Goal: Information Seeking & Learning: Learn about a topic

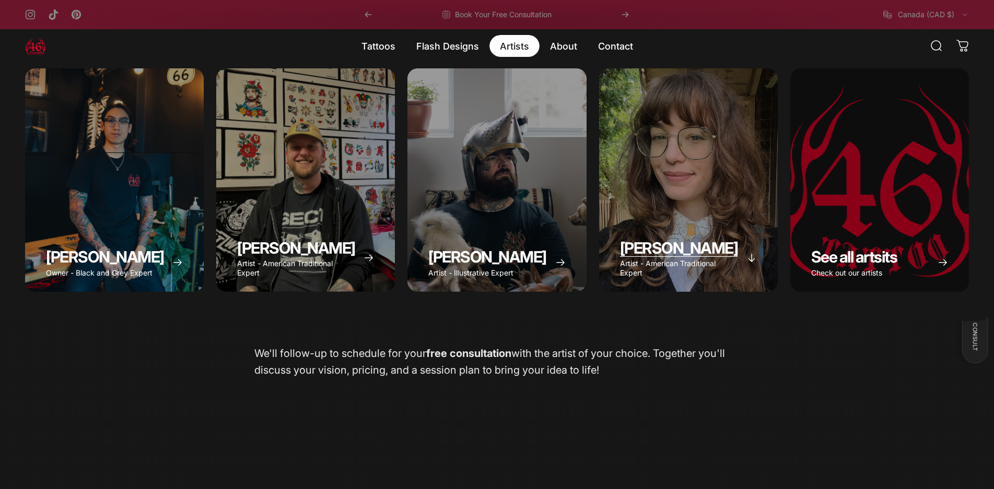
click at [725, 197] on div "Emily Forte" at bounding box center [688, 180] width 179 height 224
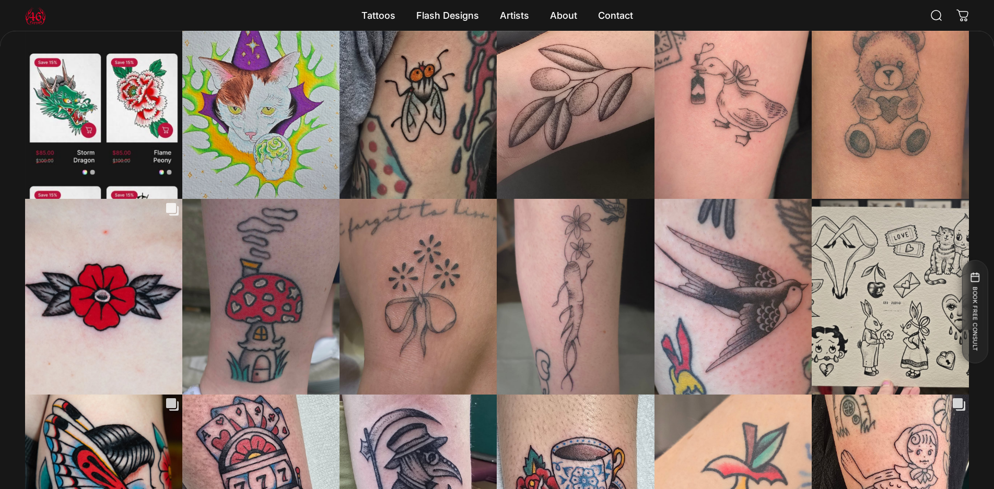
scroll to position [2922, 0]
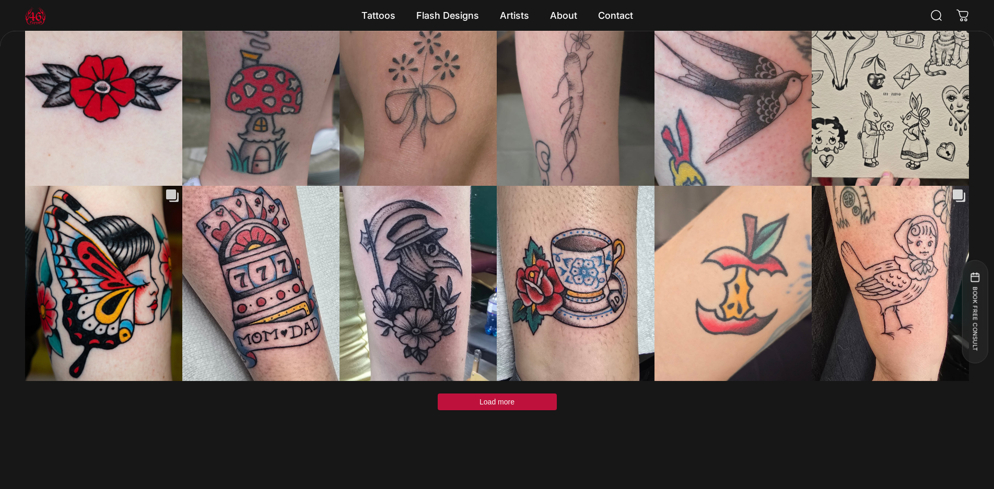
click at [486, 398] on span "Load more" at bounding box center [496, 402] width 35 height 8
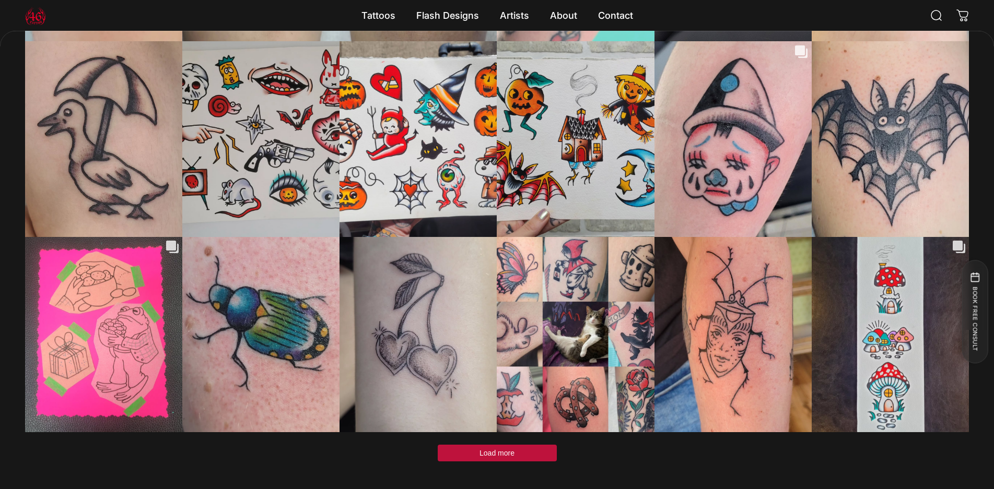
scroll to position [3706, 0]
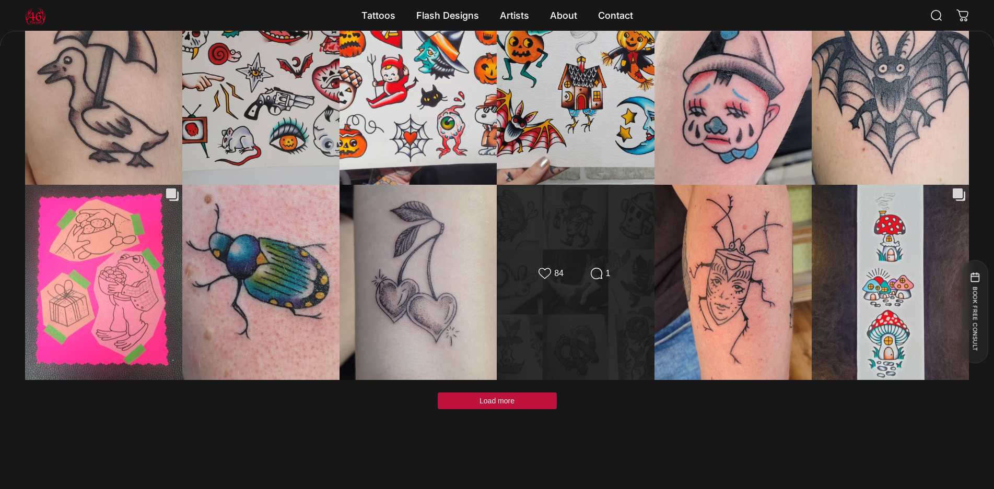
click at [586, 219] on div "Likes Count 84 Comments Count 1" at bounding box center [575, 282] width 158 height 196
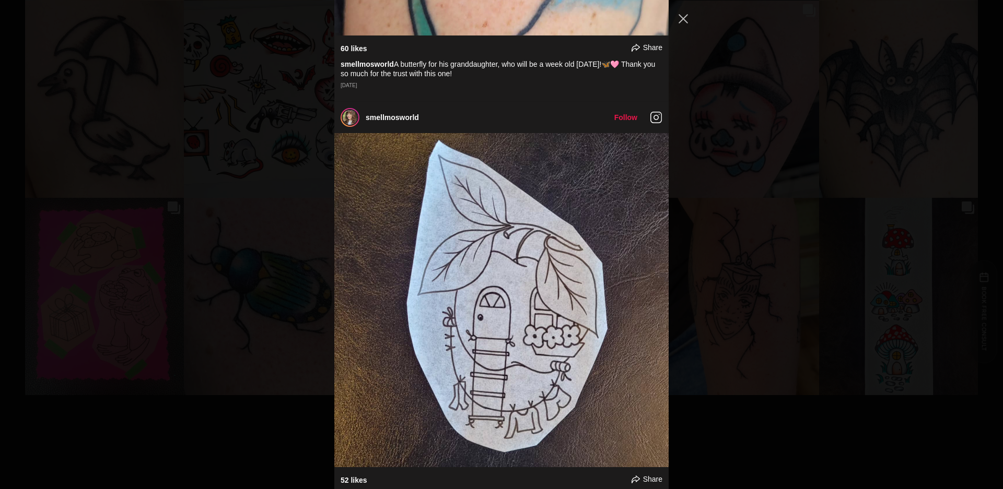
scroll to position [9793, 0]
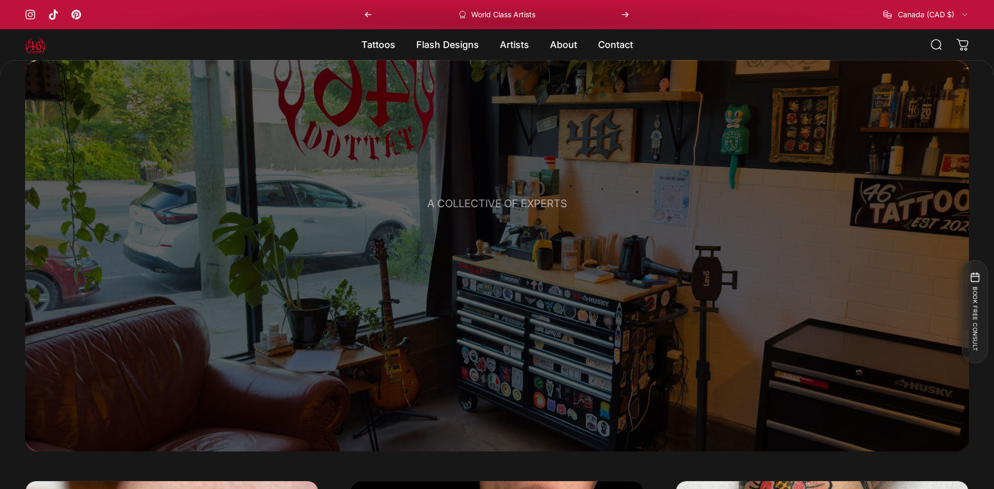
scroll to position [311, 0]
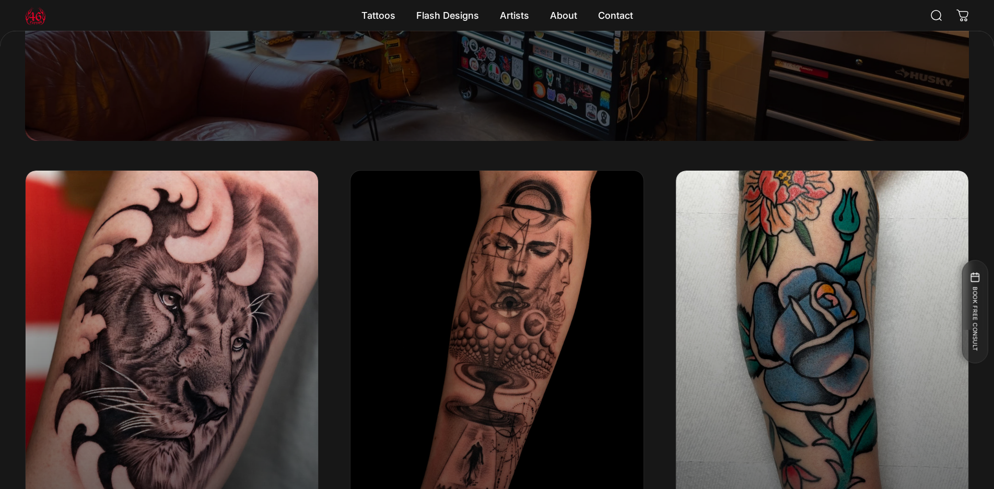
click at [310, 351] on img "Black & Grey Realism" at bounding box center [171, 353] width 307 height 384
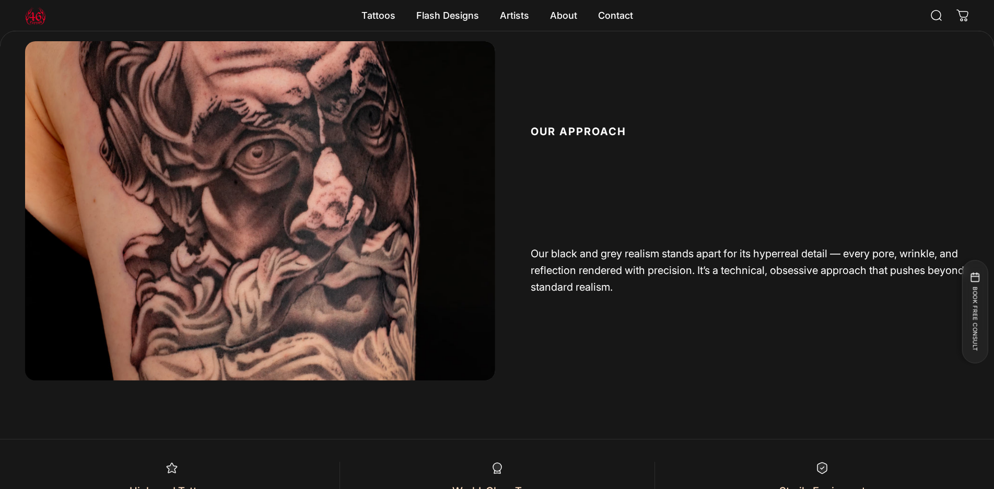
scroll to position [888, 0]
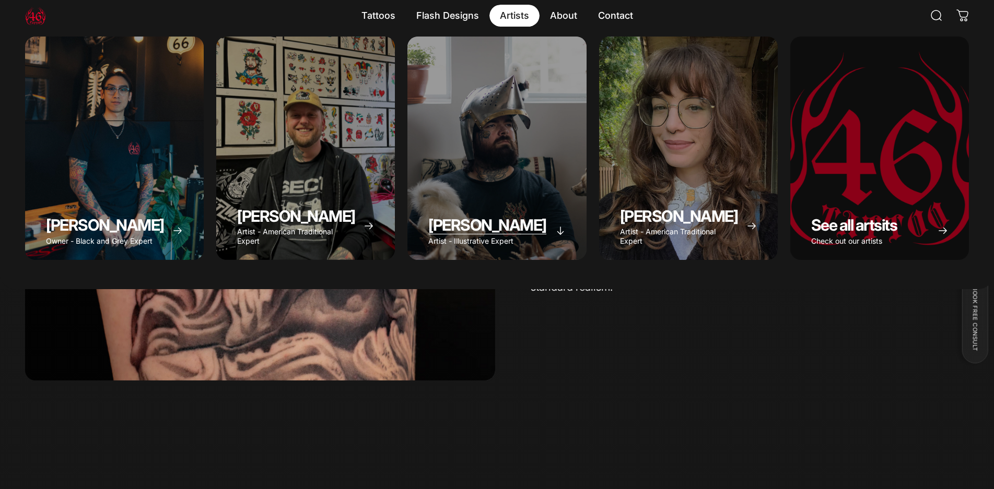
drag, startPoint x: 505, startPoint y: 17, endPoint x: 479, endPoint y: 79, distance: 67.2
click at [489, 27] on details "Artists Artists Geoffrey Wong Owner - Black and Grey Expert Spencer Skalko Arti…" at bounding box center [514, 16] width 50 height 22
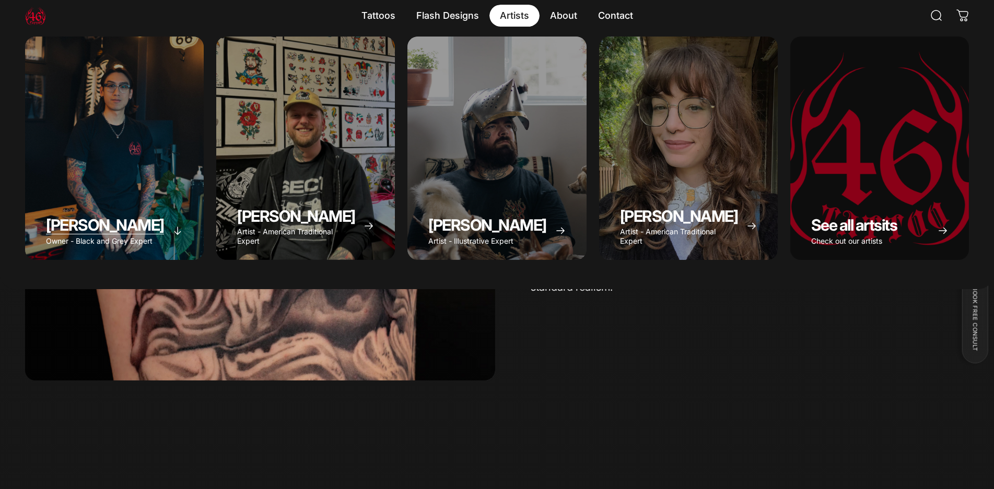
click at [192, 189] on div "Geoffrey Wong" at bounding box center [114, 149] width 179 height 224
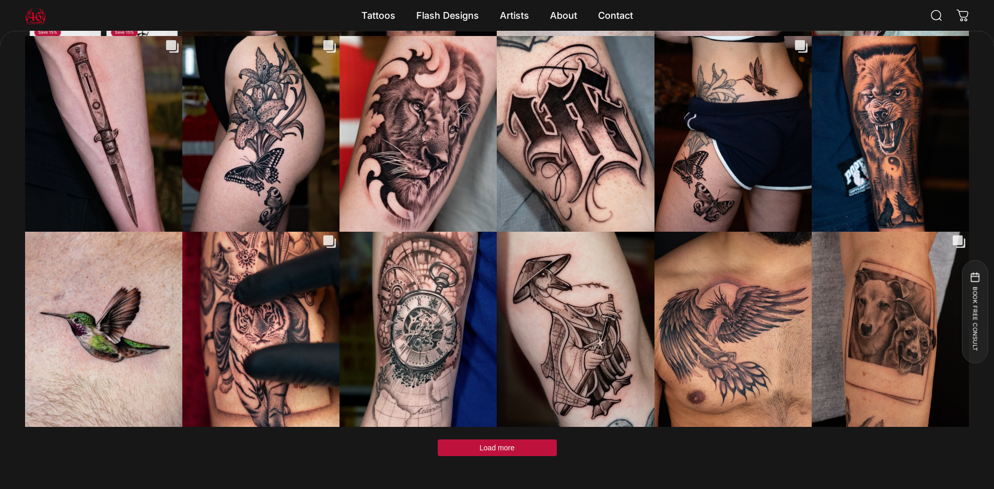
scroll to position [3497, 0]
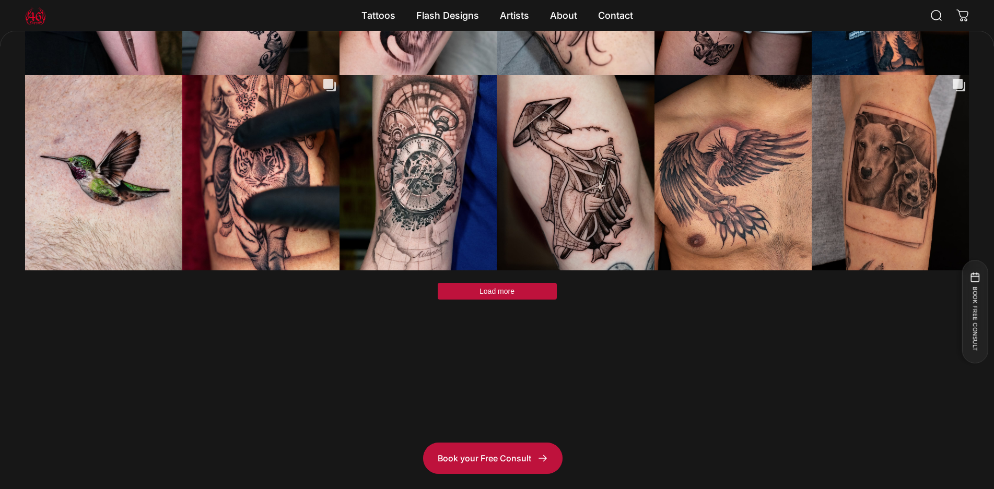
click at [509, 287] on span "Load more" at bounding box center [496, 291] width 35 height 8
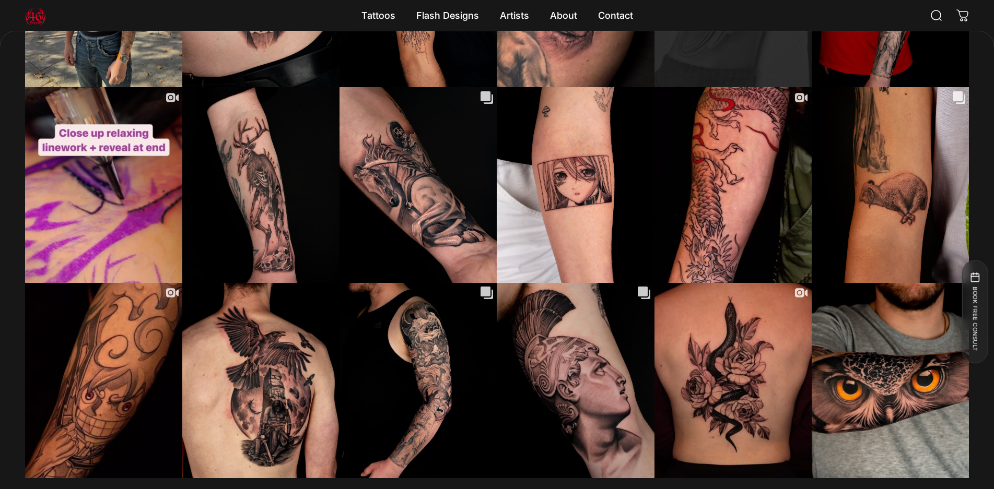
scroll to position [4123, 0]
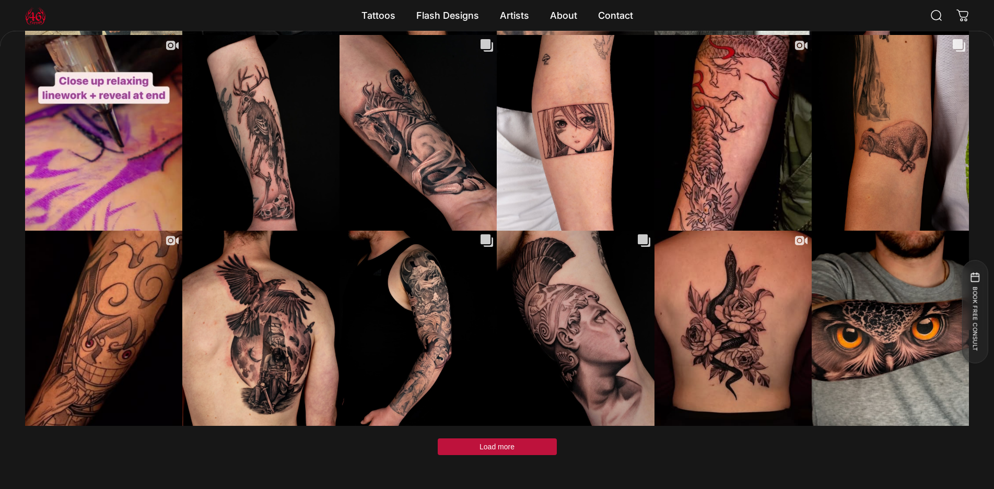
click at [507, 439] on button "Load more" at bounding box center [497, 447] width 119 height 17
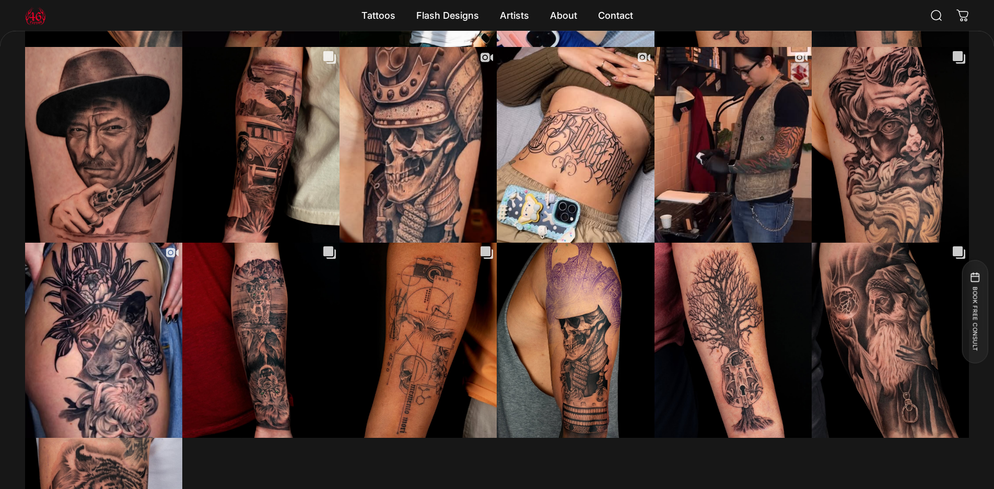
scroll to position [4593, 0]
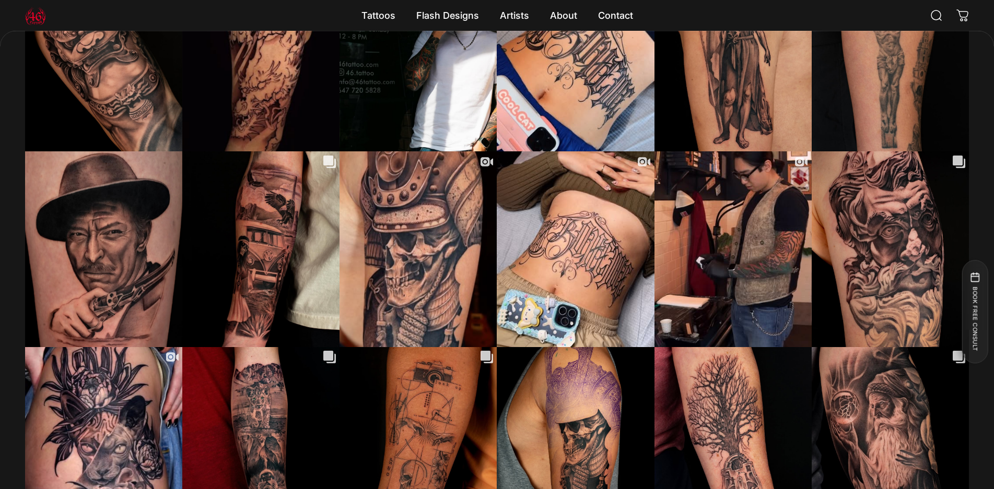
click at [657, 16] on header "Search Site navigation 46 Tattoo Tattoos Tattoos Custom Ink Tell your story. Co…" at bounding box center [497, 15] width 994 height 31
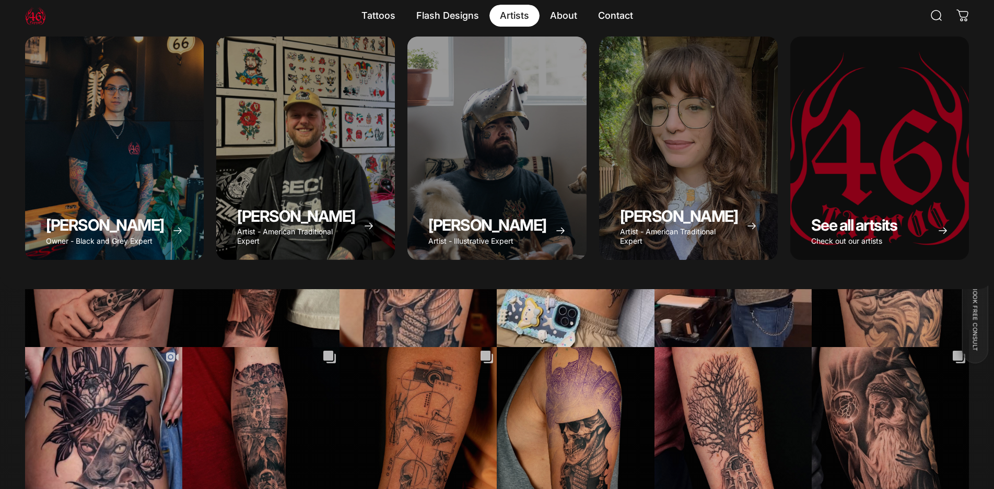
click at [522, 14] on magnet-element "Artists Artists" at bounding box center [514, 16] width 50 height 22
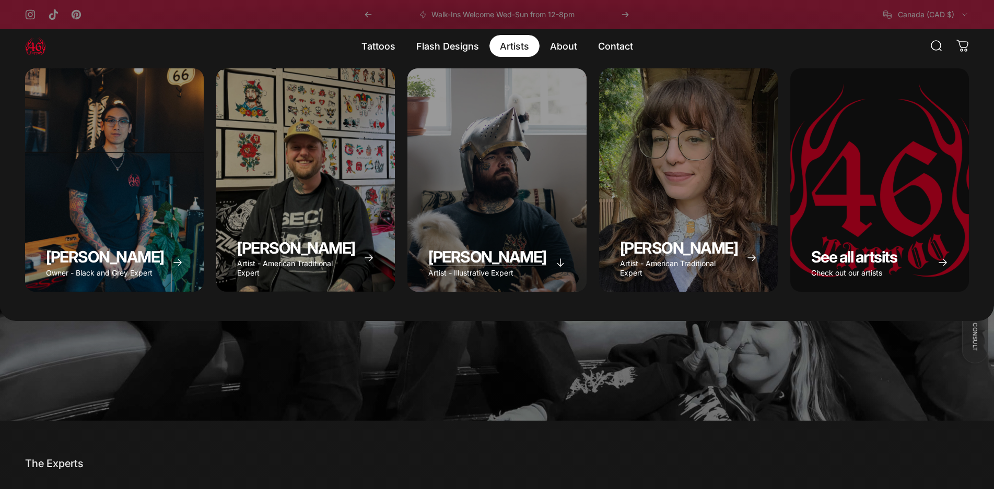
click at [517, 175] on div "Taivas Jättiläinen" at bounding box center [496, 180] width 179 height 224
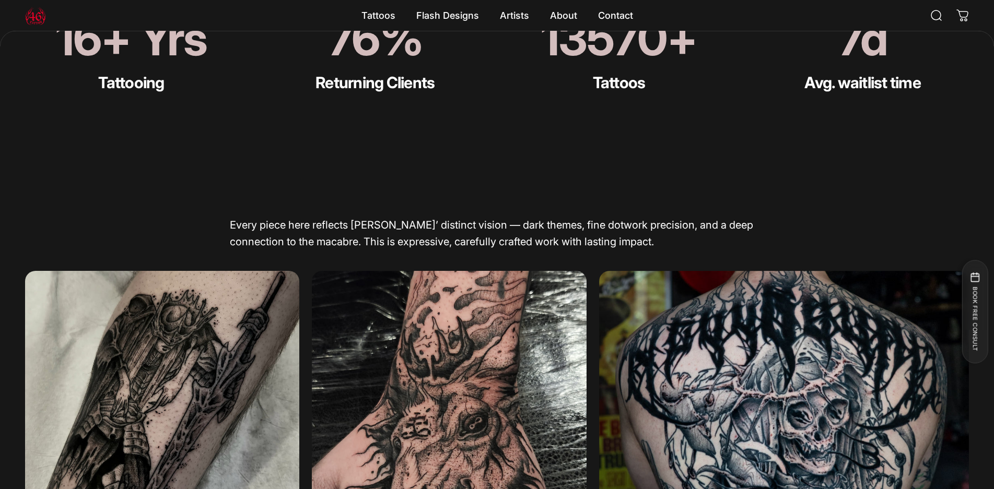
scroll to position [0, 239]
